Goal: Information Seeking & Learning: Learn about a topic

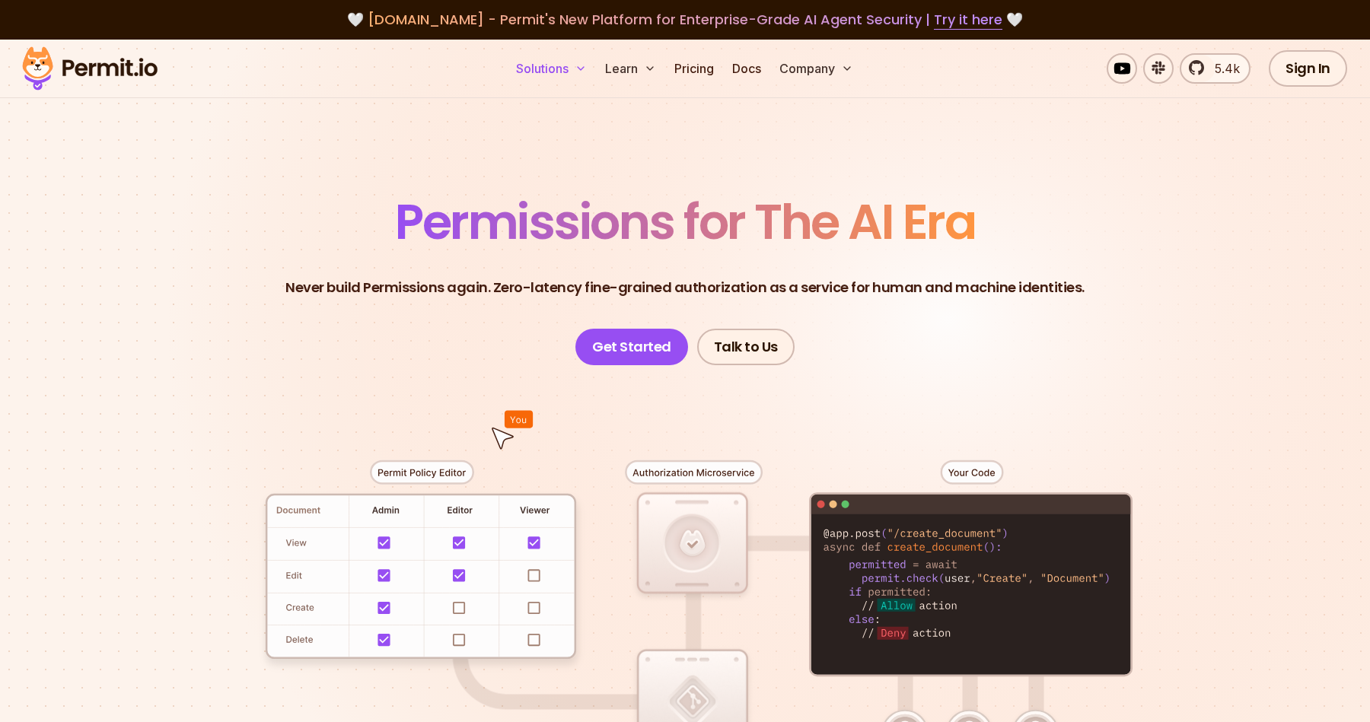
click at [547, 79] on button "Solutions" at bounding box center [551, 68] width 83 height 30
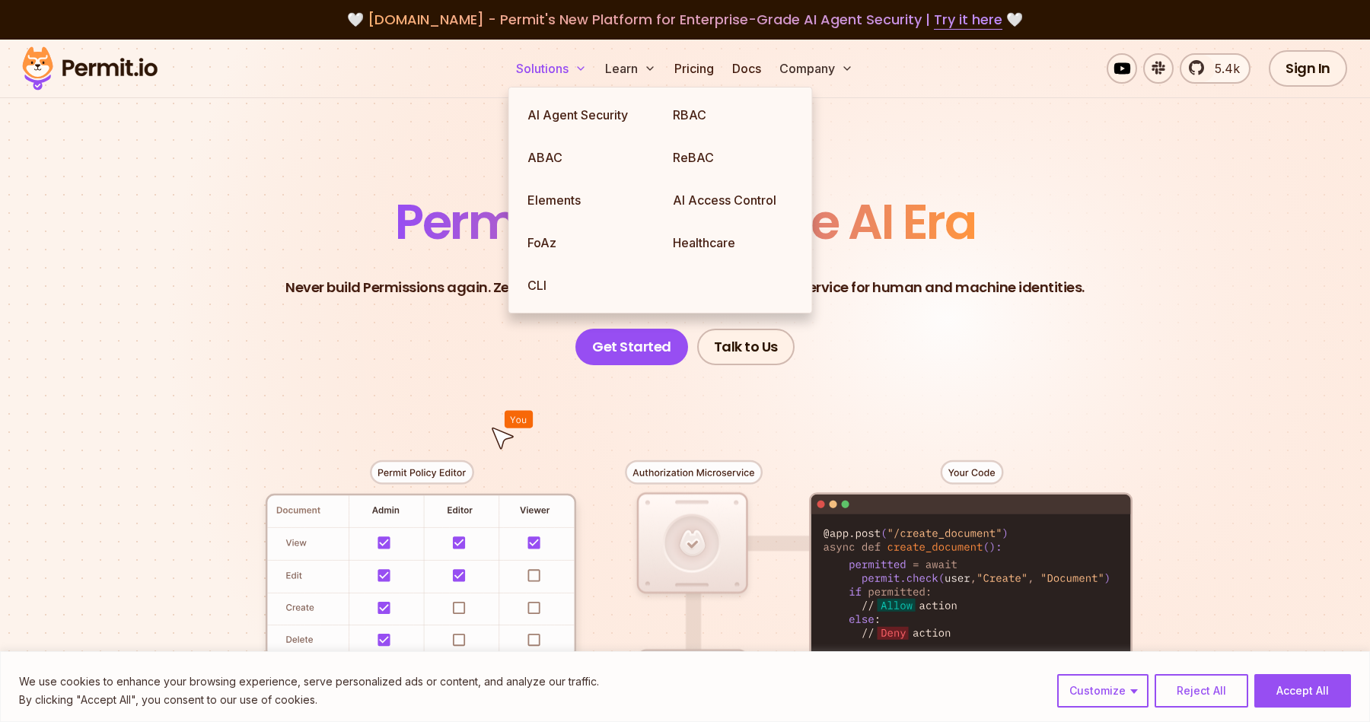
click at [547, 79] on button "Solutions" at bounding box center [551, 68] width 83 height 30
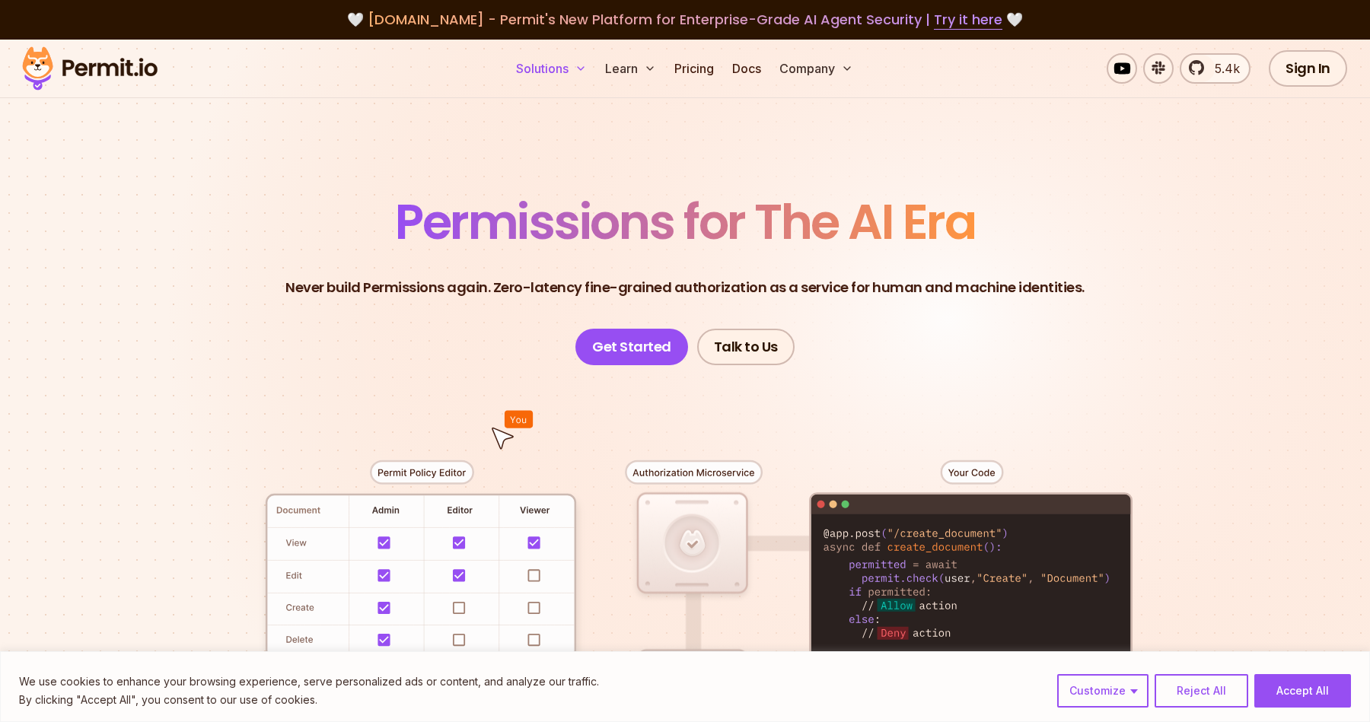
click at [547, 79] on button "Solutions" at bounding box center [551, 68] width 83 height 30
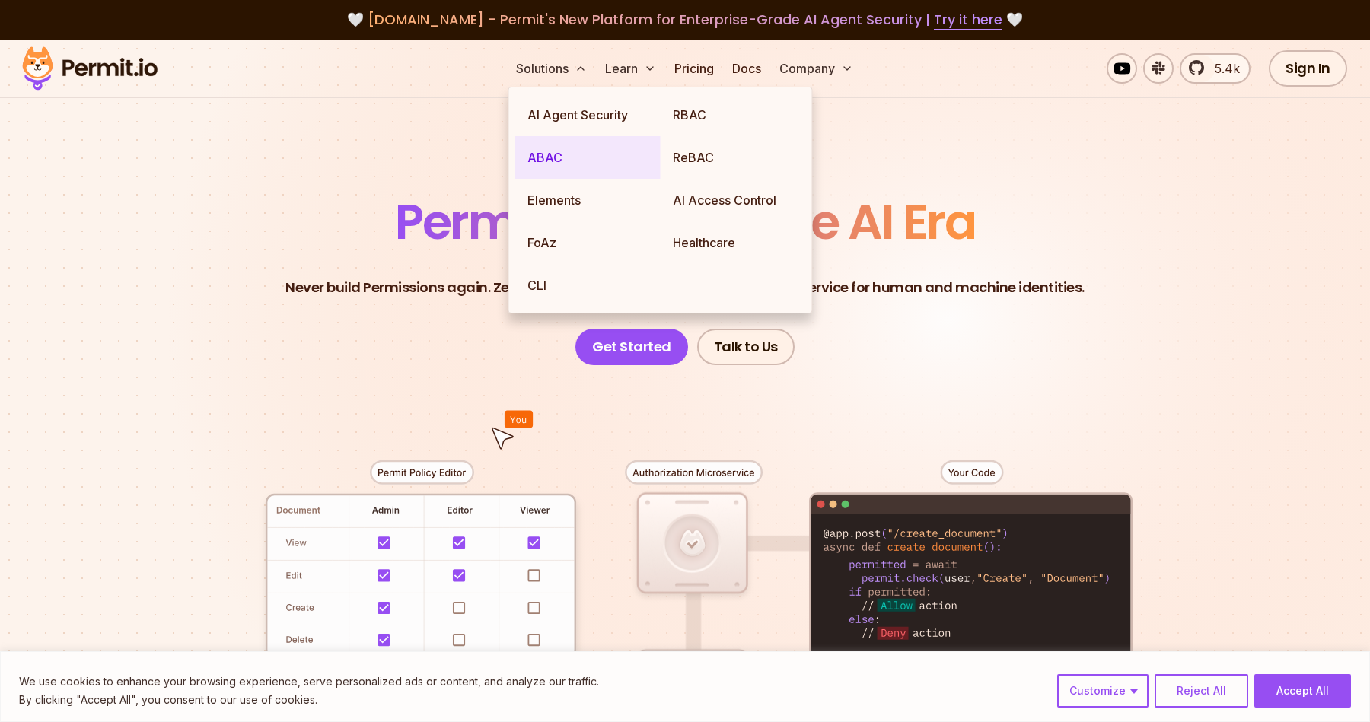
click at [558, 158] on link "ABAC" at bounding box center [587, 157] width 145 height 43
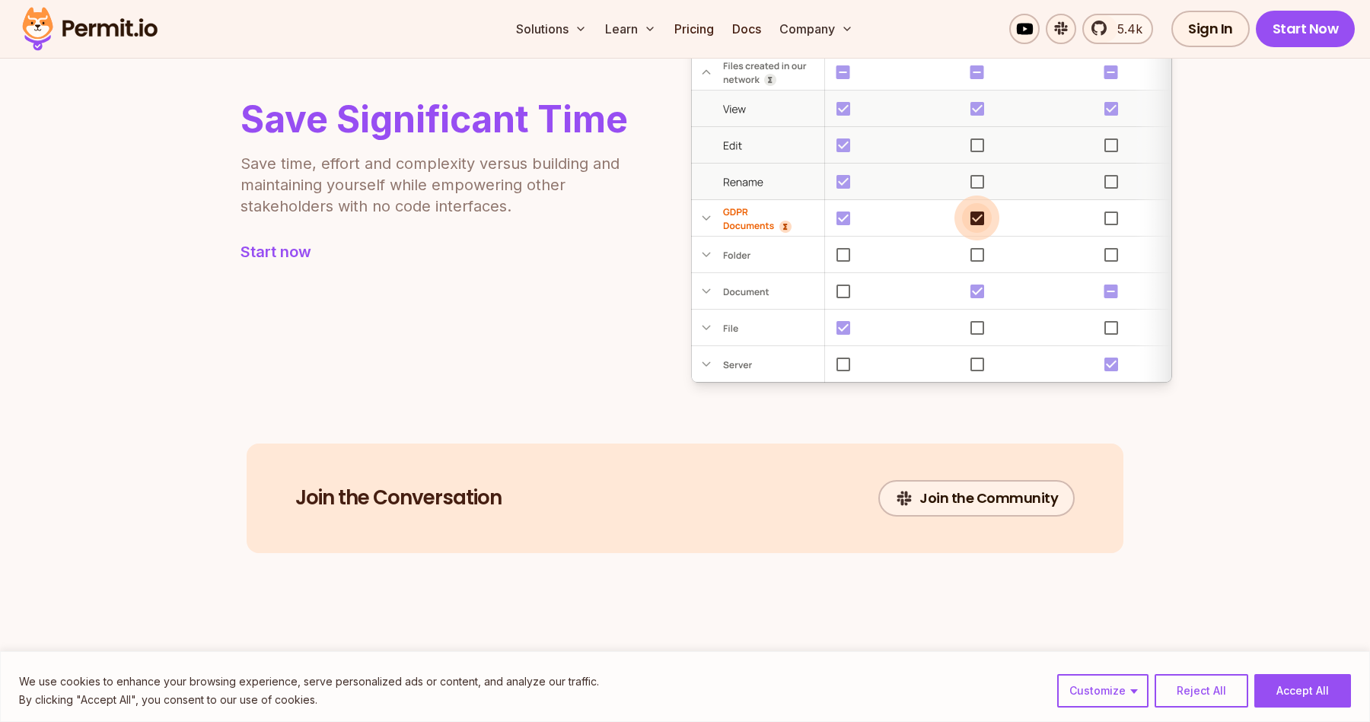
scroll to position [548, 0]
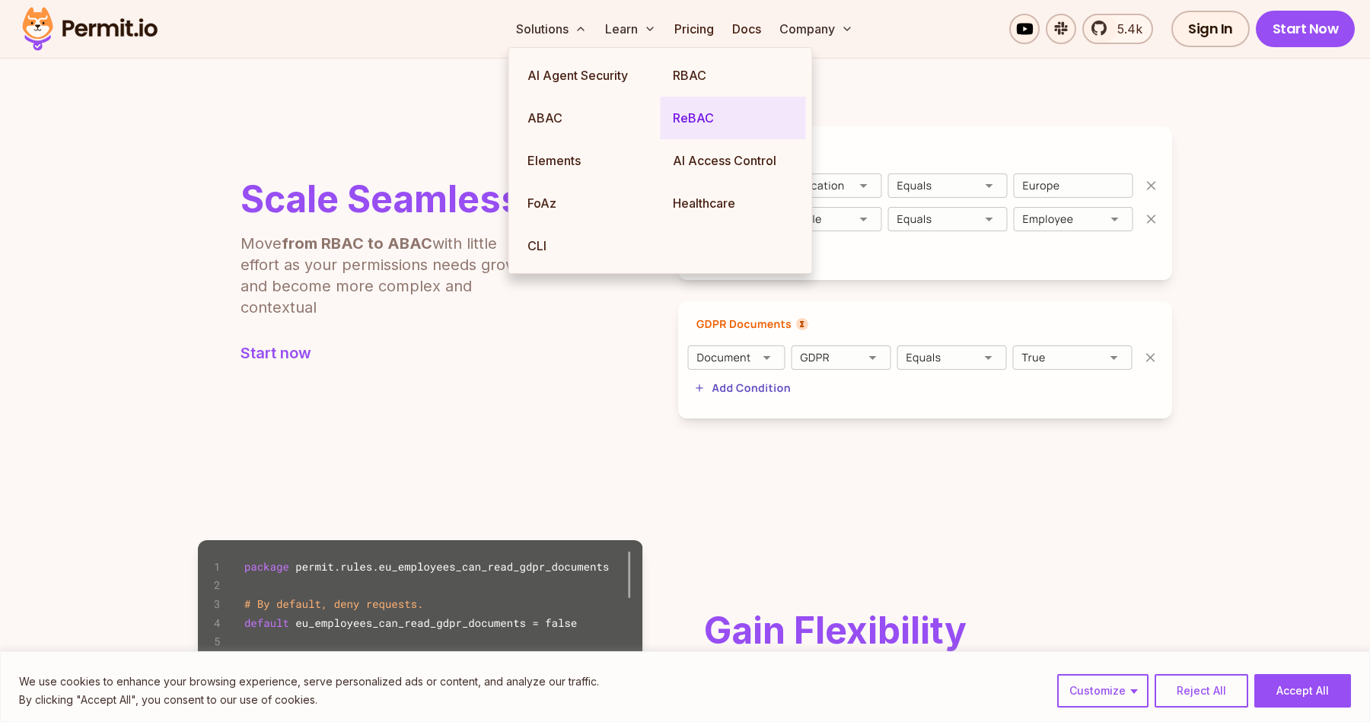
click at [717, 119] on link "ReBAC" at bounding box center [733, 118] width 145 height 43
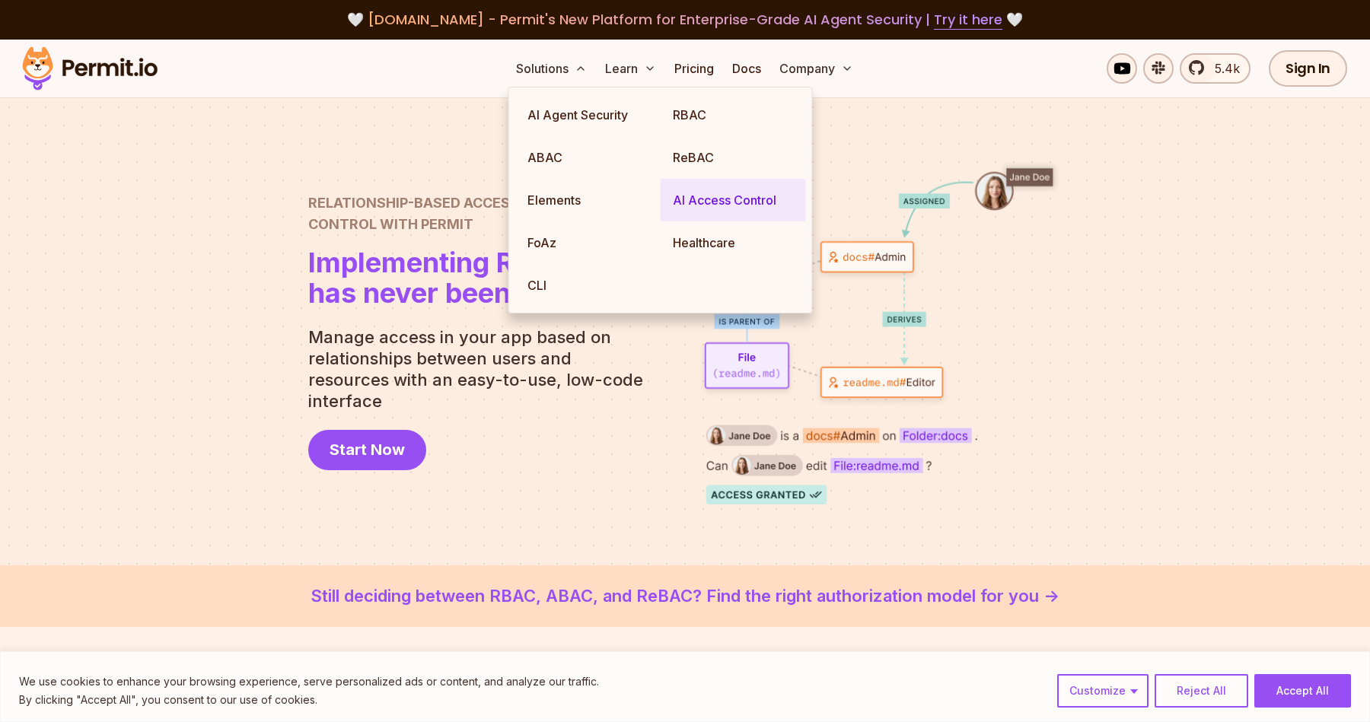
click at [719, 195] on link "AI Access Control" at bounding box center [733, 200] width 145 height 43
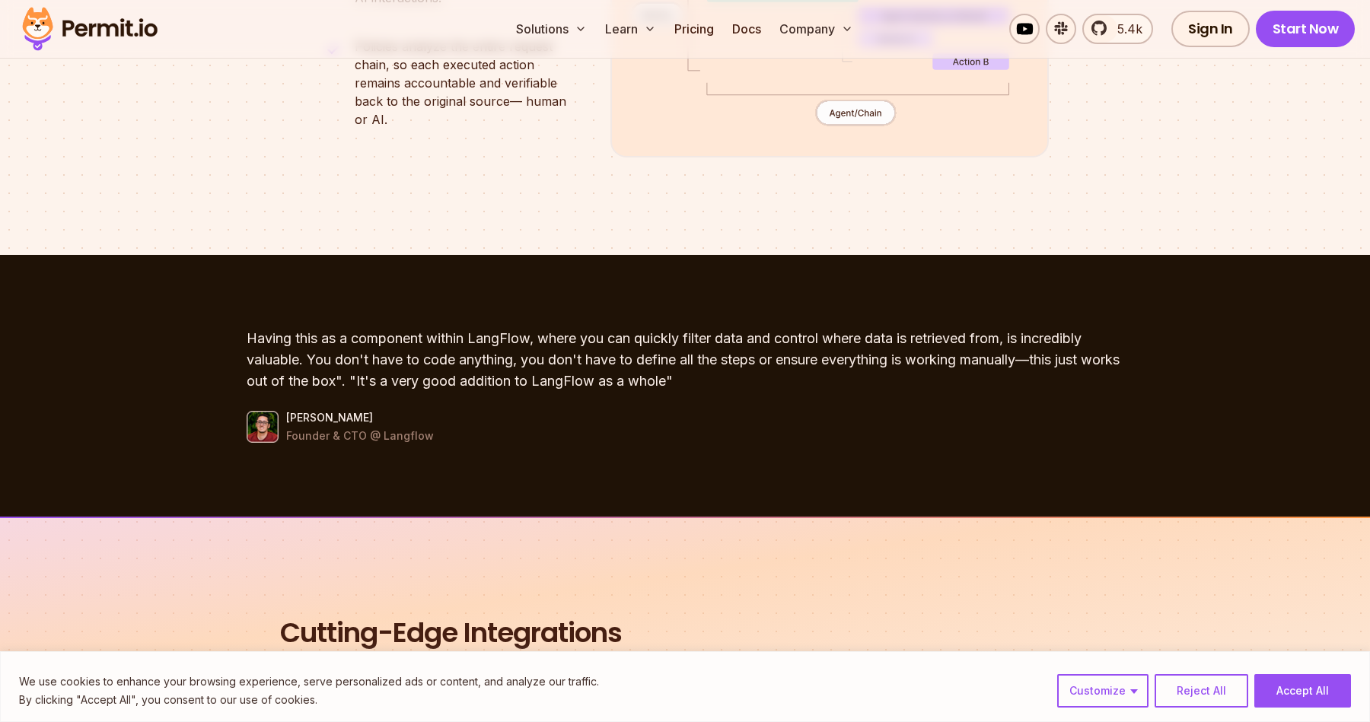
scroll to position [4326, 0]
